Goal: Information Seeking & Learning: Learn about a topic

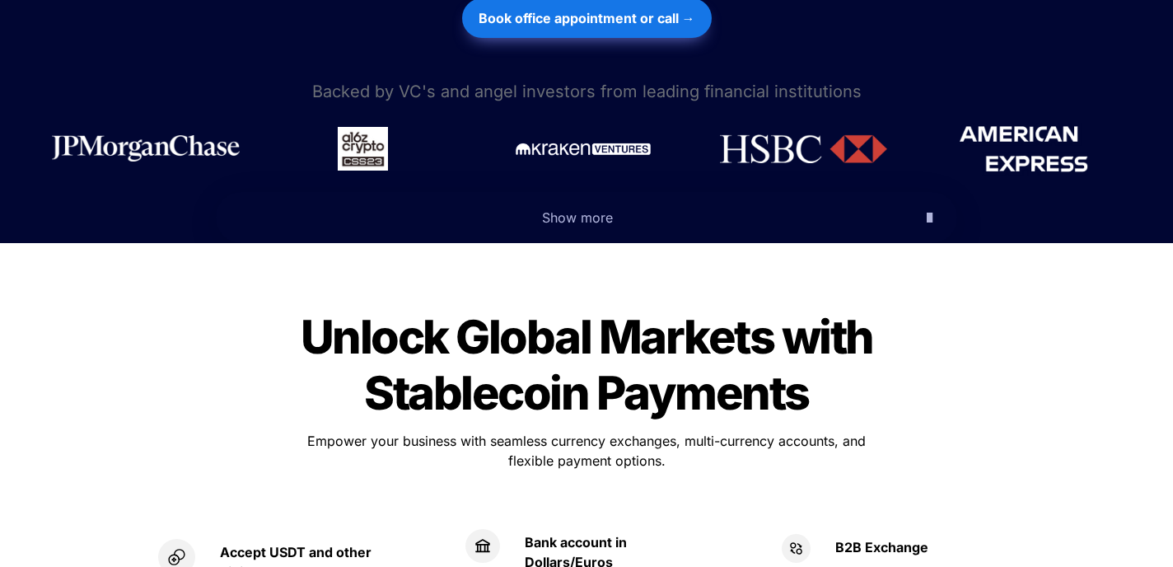
scroll to position [820, 0]
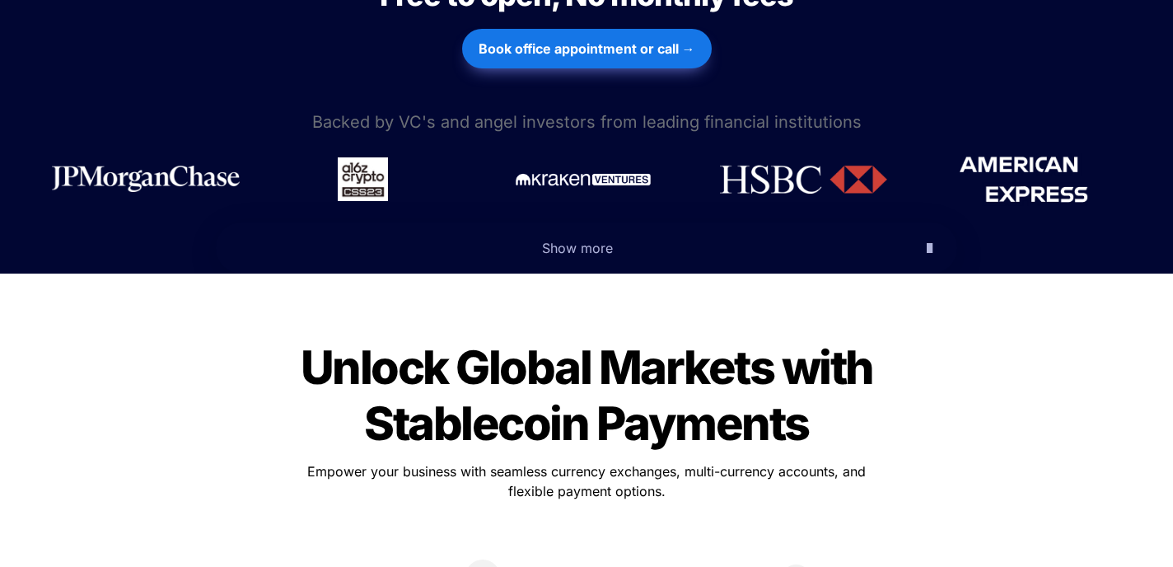
click at [559, 240] on span "Show more" at bounding box center [577, 248] width 71 height 16
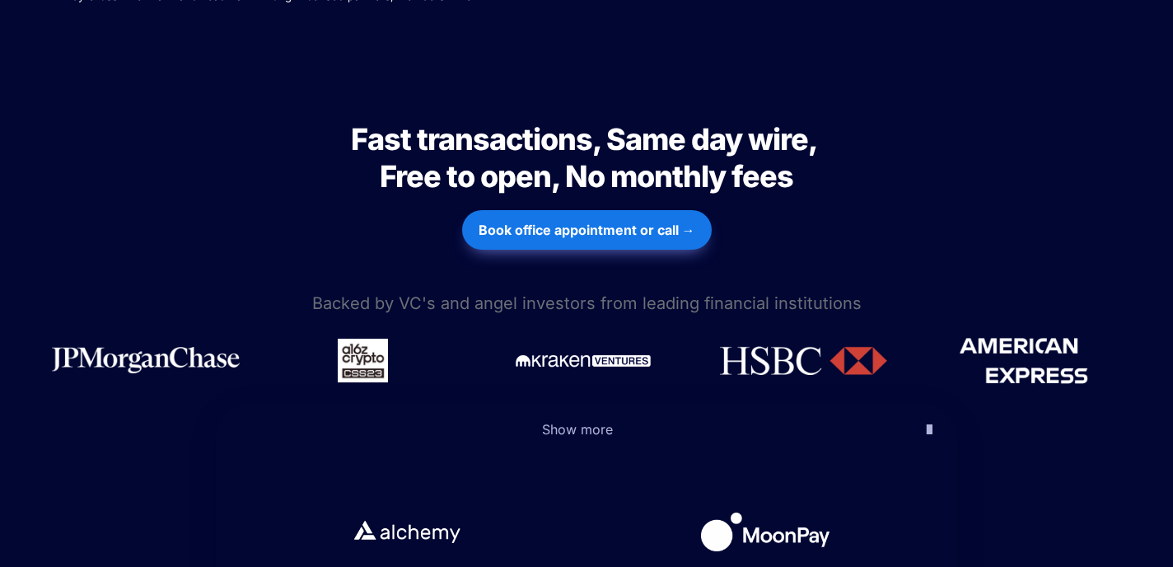
scroll to position [647, 0]
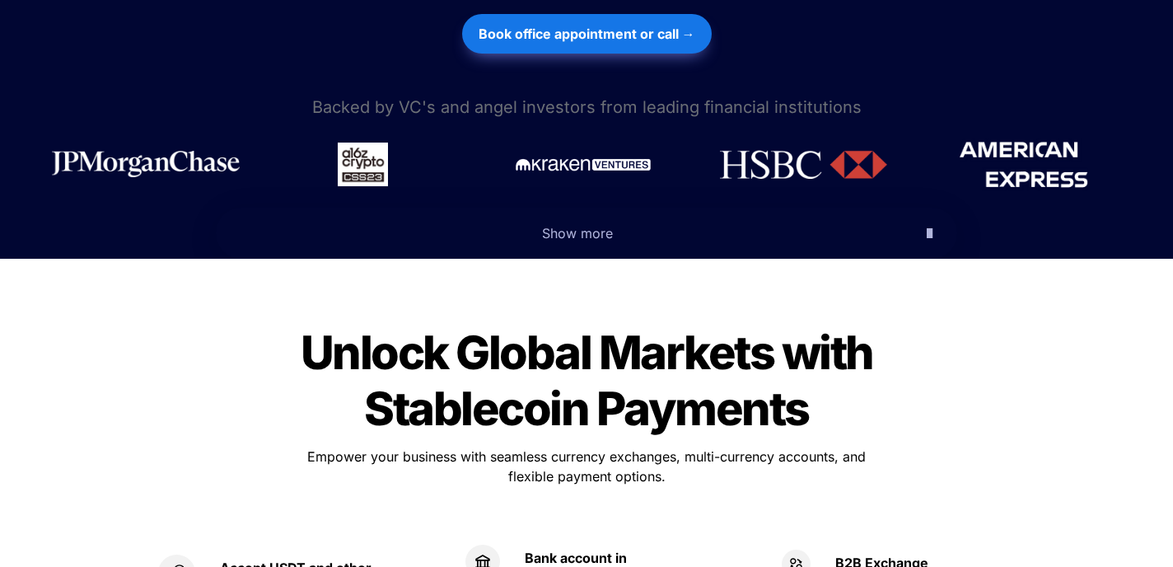
scroll to position [833, 0]
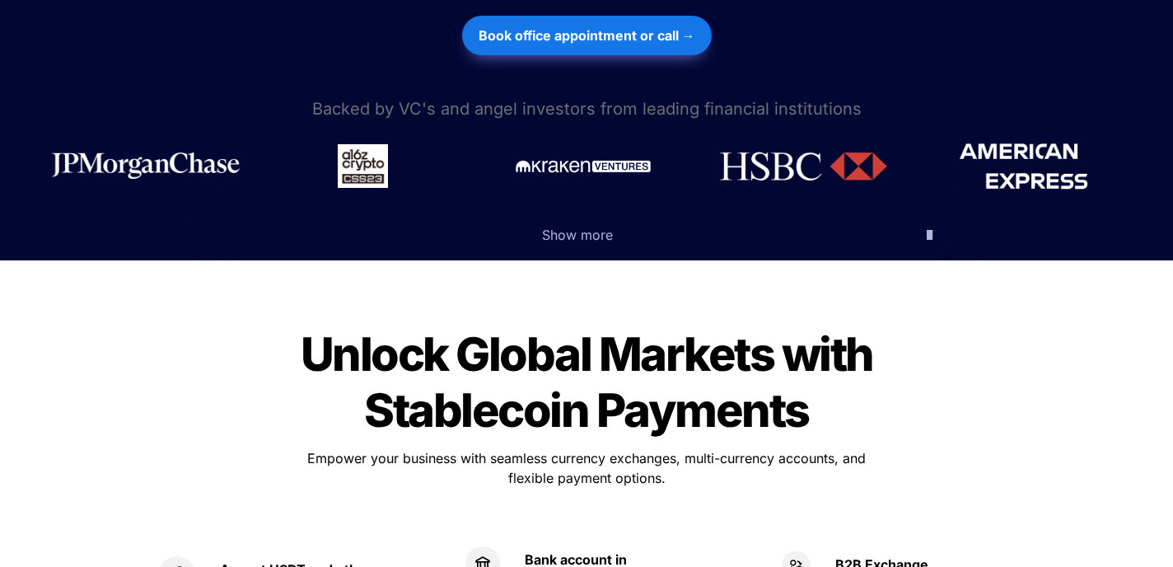
click at [577, 226] on span "Show more" at bounding box center [577, 234] width 71 height 16
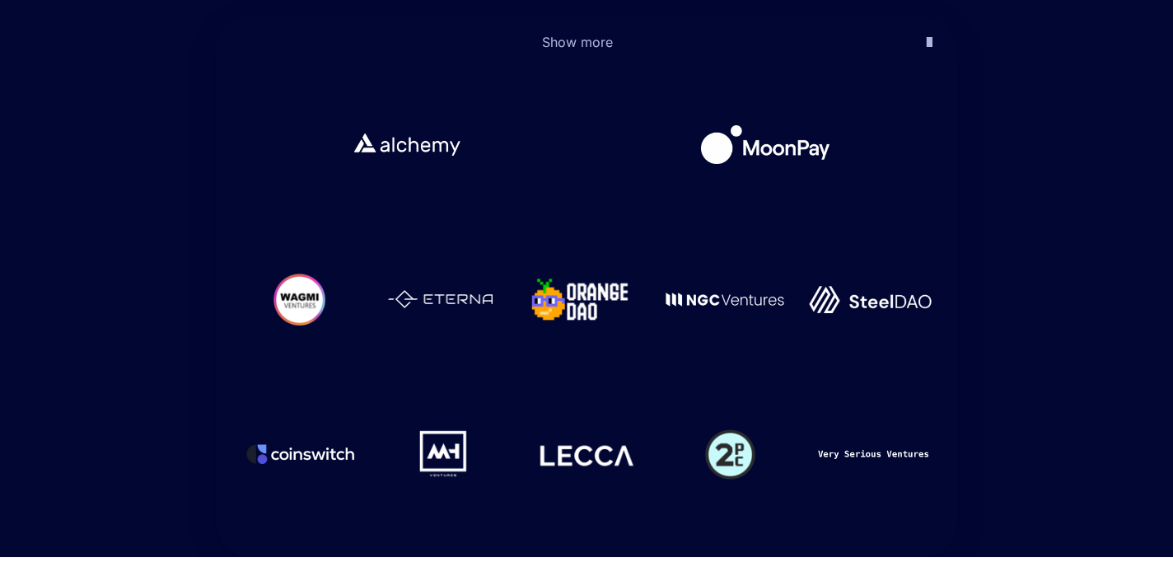
scroll to position [1027, 0]
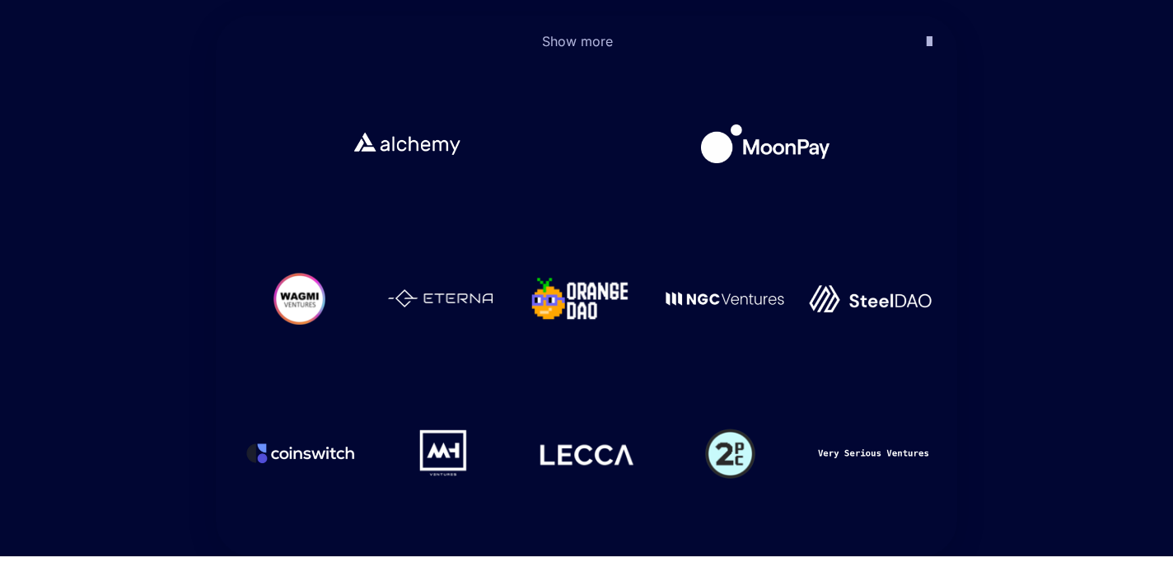
click at [590, 418] on div at bounding box center [586, 454] width 119 height 122
click at [623, 429] on img at bounding box center [586, 444] width 97 height 31
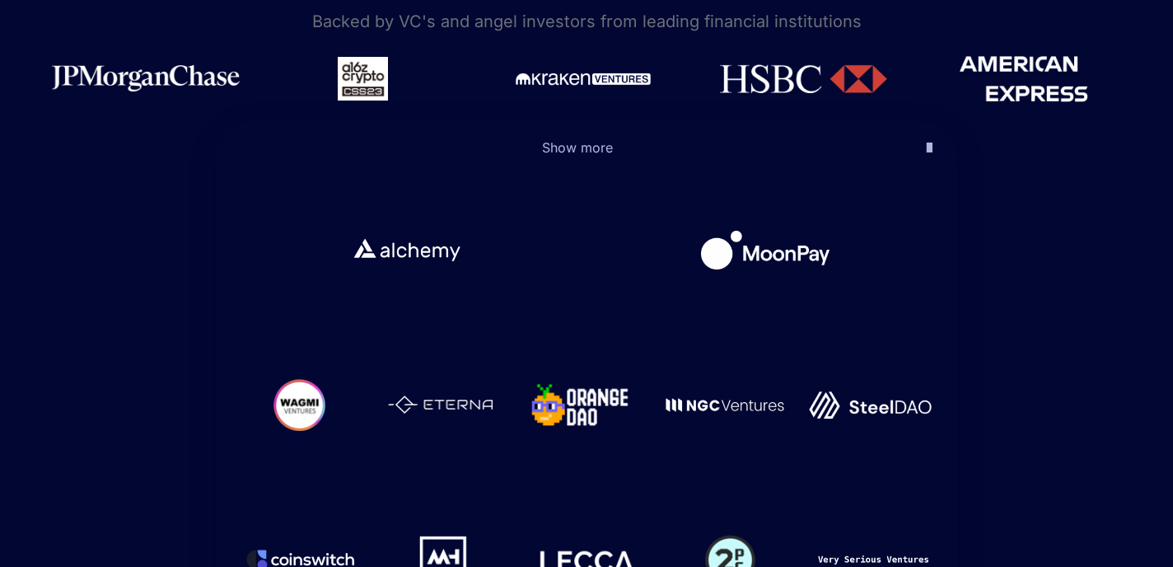
scroll to position [923, 0]
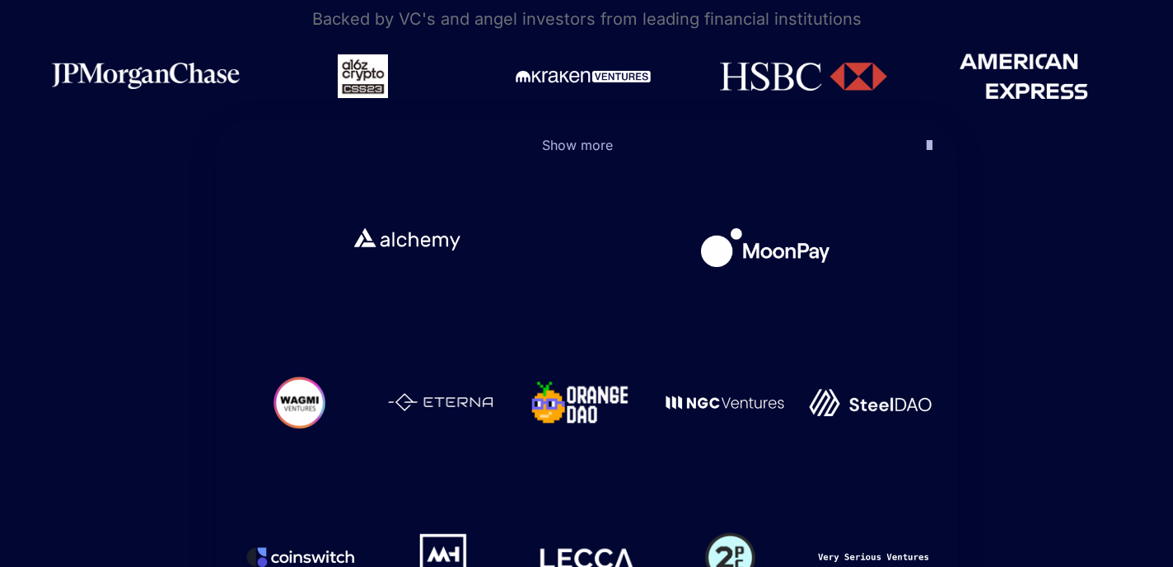
click at [400, 220] on img at bounding box center [407, 239] width 122 height 39
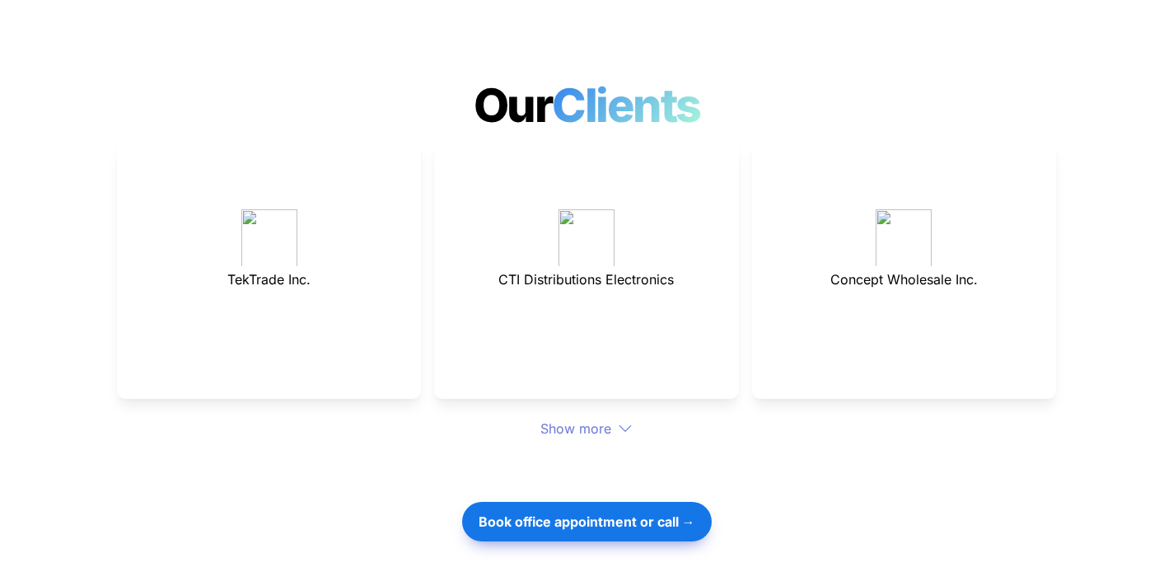
scroll to position [4530, 0]
click at [601, 419] on div "Show more" at bounding box center [586, 429] width 939 height 20
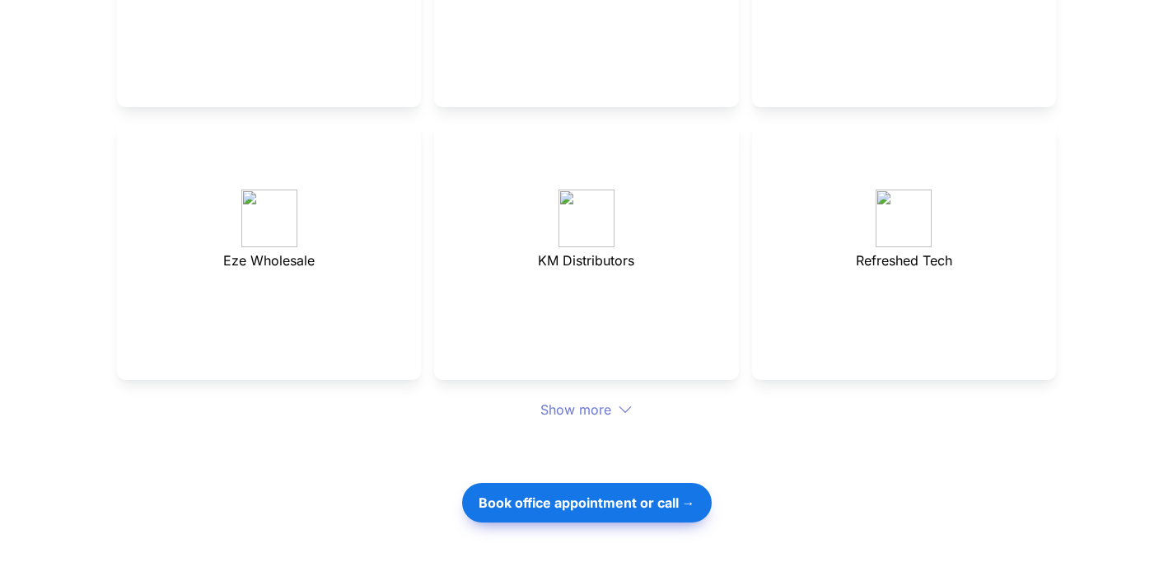
scroll to position [4829, 0]
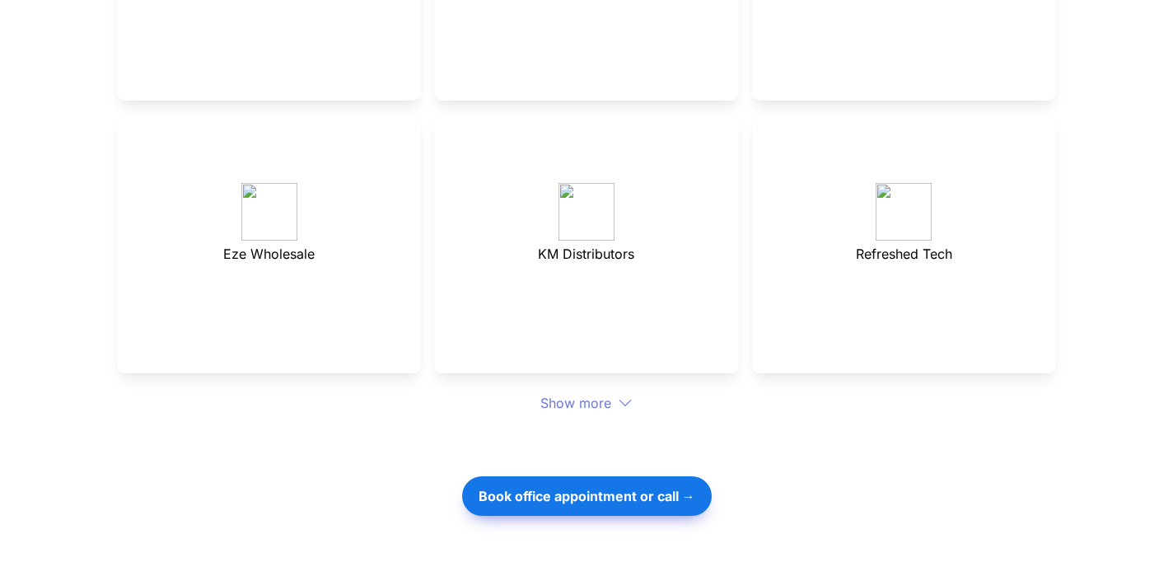
click at [583, 393] on div "Show more" at bounding box center [586, 403] width 939 height 20
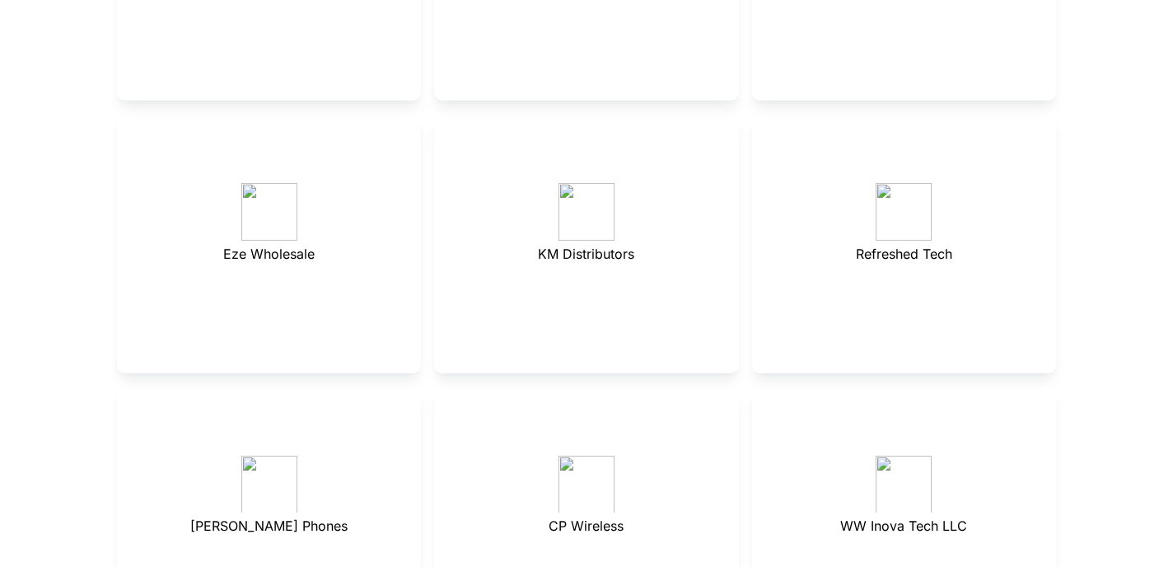
drag, startPoint x: 582, startPoint y: 346, endPoint x: 581, endPoint y: 270, distance: 75.8
click at [581, 270] on div "TekTrade Inc. CTI Distributions Electronics Concept Wholesale Inc. Eze Wholesal…" at bounding box center [586, 244] width 939 height 804
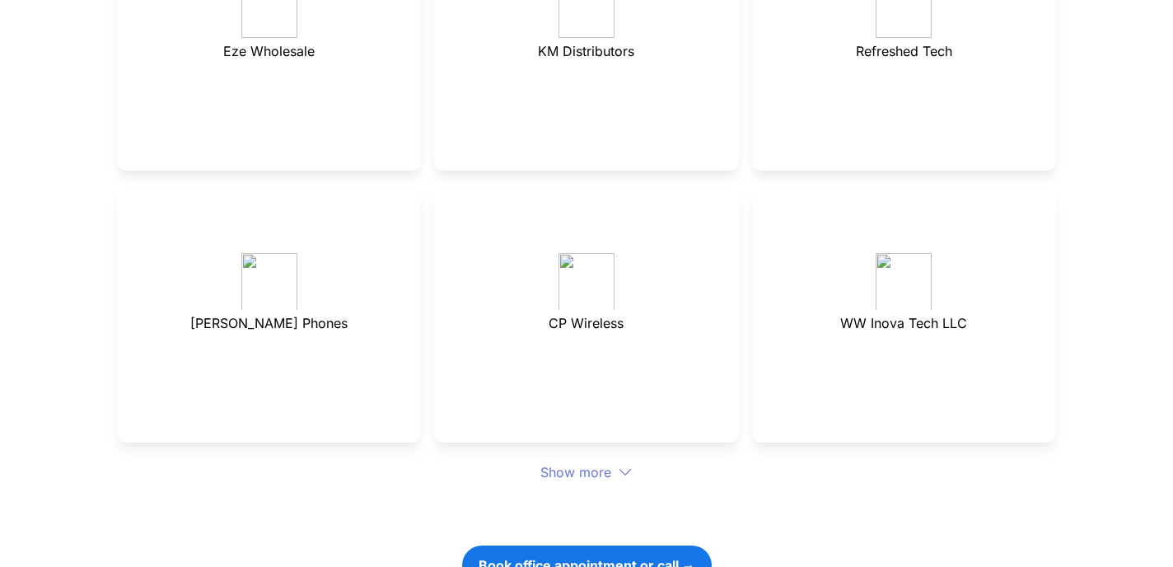
scroll to position [5033, 0]
click at [581, 251] on div at bounding box center [586, 280] width 56 height 58
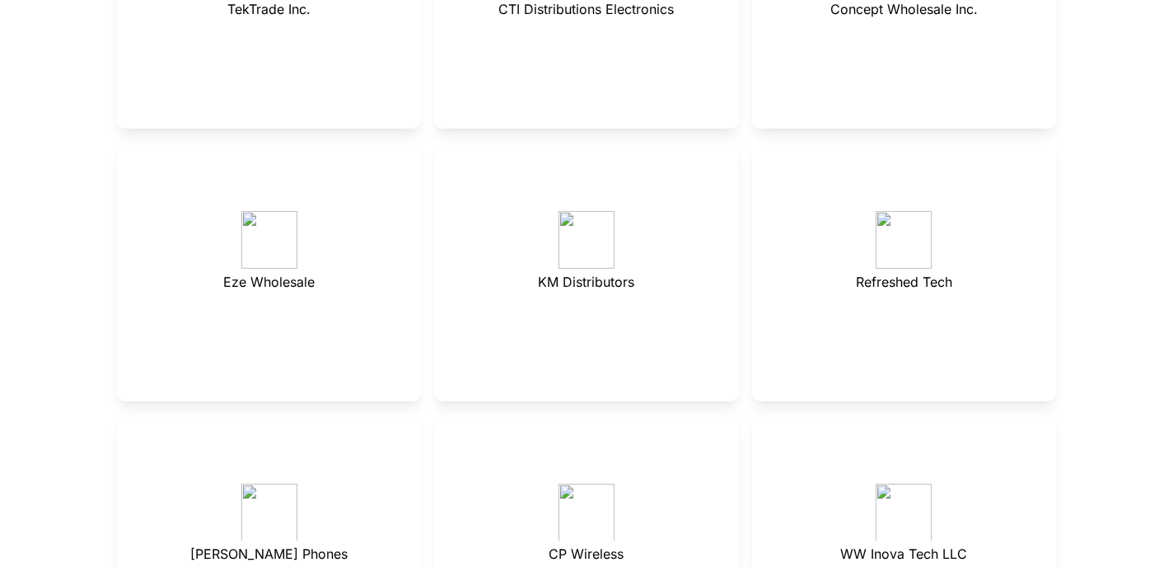
drag, startPoint x: 894, startPoint y: 183, endPoint x: 891, endPoint y: 174, distance: 9.6
click at [894, 211] on div at bounding box center [904, 240] width 56 height 58
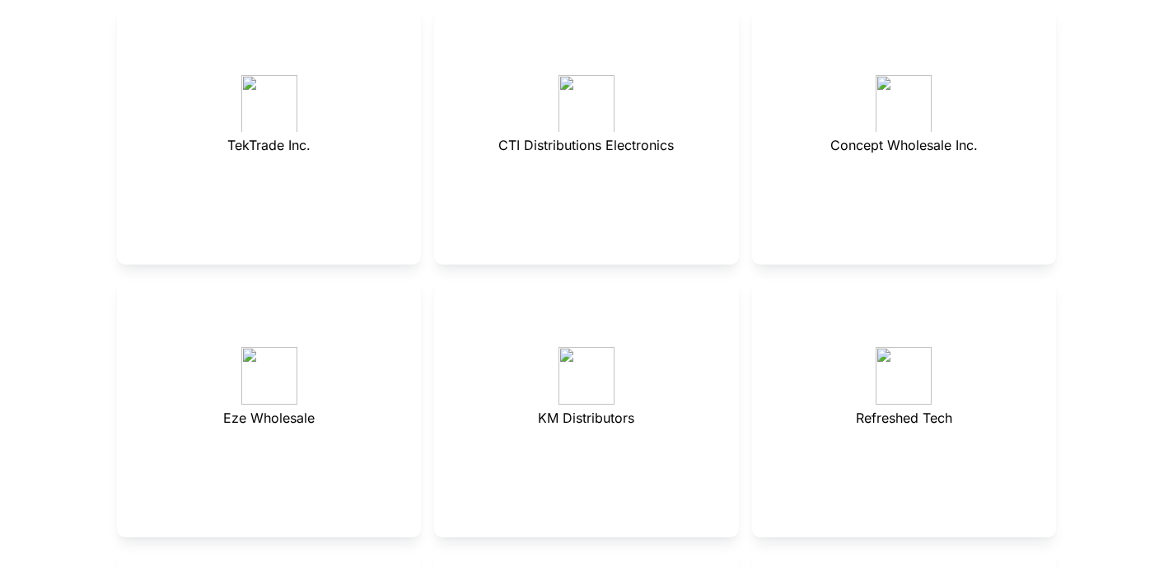
scroll to position [4643, 0]
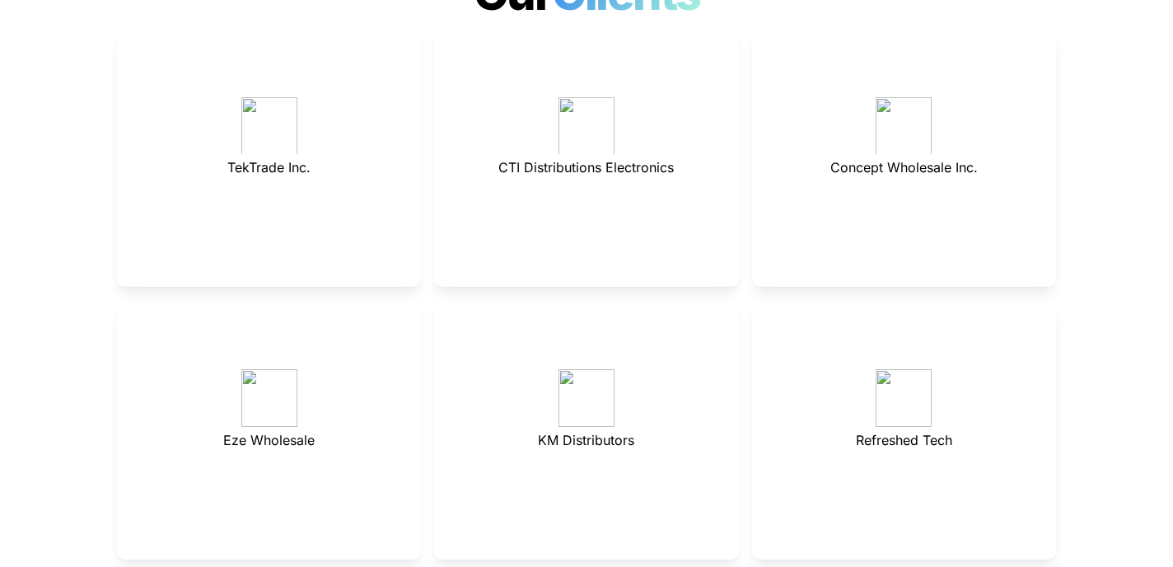
click at [549, 427] on p "KM Distributors" at bounding box center [586, 440] width 263 height 26
drag, startPoint x: 595, startPoint y: 339, endPoint x: 608, endPoint y: 358, distance: 23.3
click at [634, 432] on span "KM Distributors" at bounding box center [586, 440] width 96 height 16
drag, startPoint x: 635, startPoint y: 387, endPoint x: 526, endPoint y: 378, distance: 109.1
click at [526, 427] on p "KM Distributors" at bounding box center [586, 440] width 263 height 26
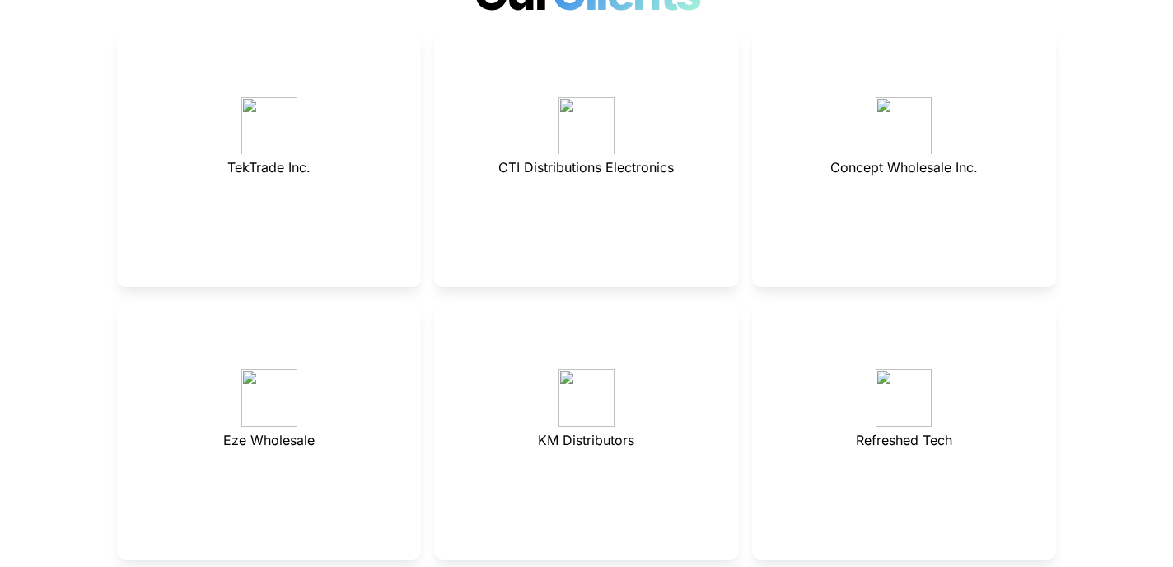
click at [530, 427] on p "KM Distributors" at bounding box center [586, 440] width 263 height 26
drag, startPoint x: 541, startPoint y: 375, endPoint x: 1165, endPoint y: -8, distance: 732.4
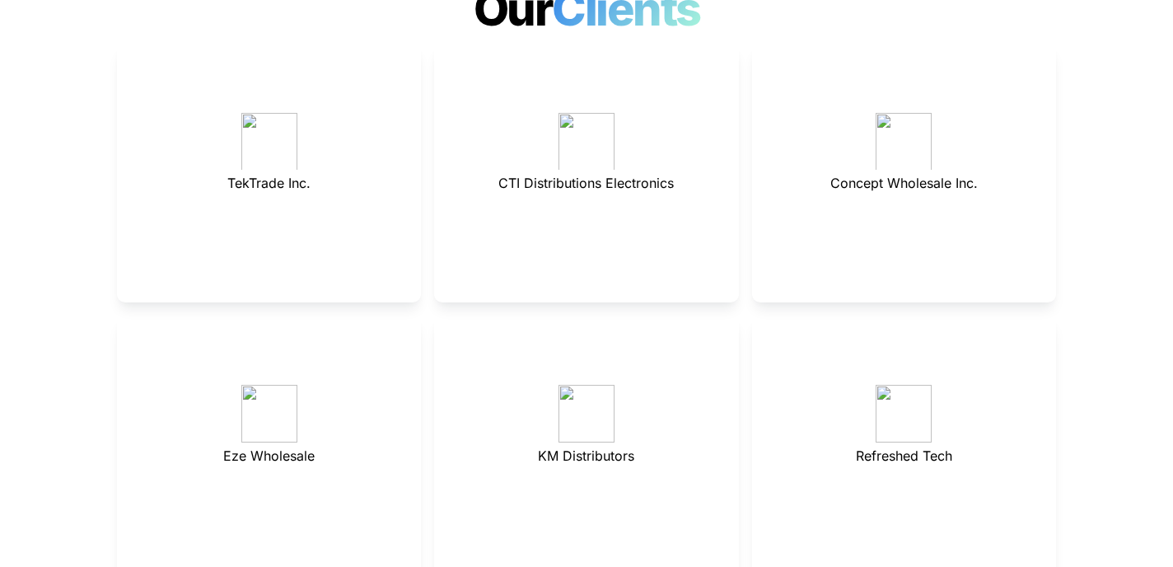
scroll to position [4606, 0]
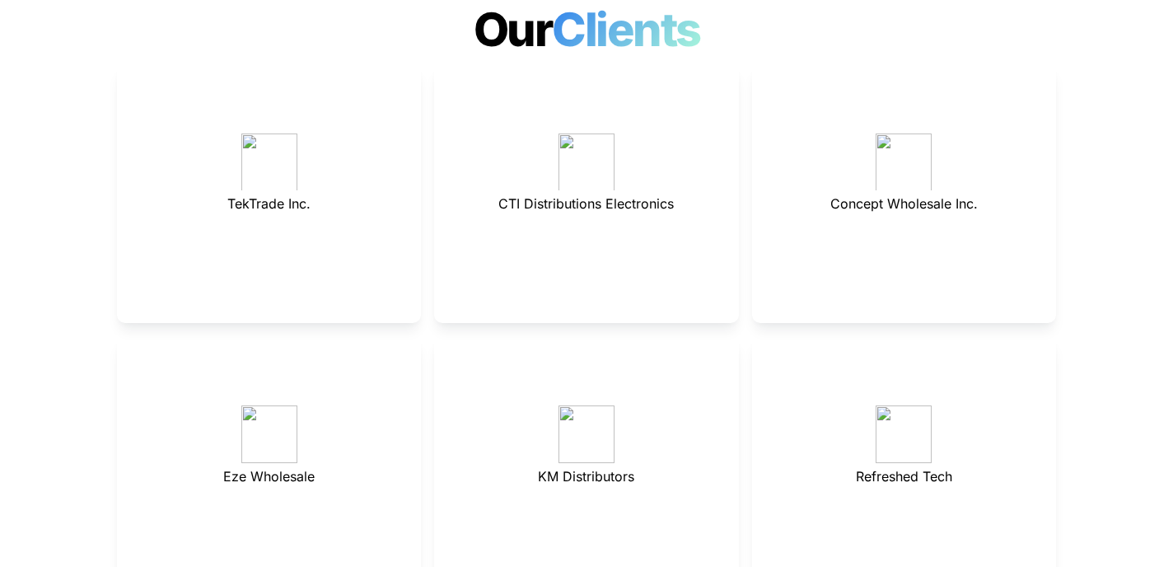
drag, startPoint x: 817, startPoint y: 152, endPoint x: 1007, endPoint y: 130, distance: 191.5
click at [1013, 190] on p "Concept Wholesale Inc." at bounding box center [904, 203] width 263 height 26
drag, startPoint x: 325, startPoint y: 416, endPoint x: 208, endPoint y: 406, distance: 117.4
click at [207, 463] on p "Eze Wholesale" at bounding box center [269, 476] width 263 height 26
